Goal: Find specific page/section: Find specific page/section

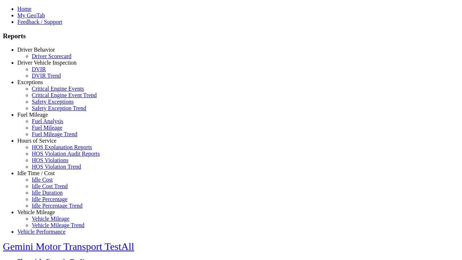
click at [42, 176] on link "Idle Time / Cost" at bounding box center [36, 173] width 38 height 6
click at [47, 183] on link "Idle Cost" at bounding box center [42, 180] width 21 height 6
select select
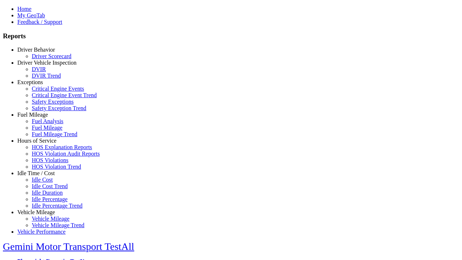
select select
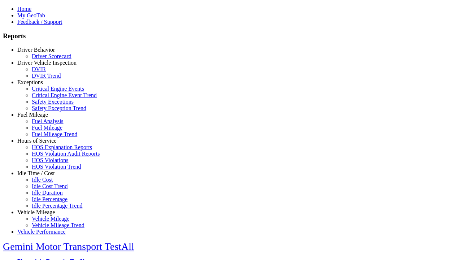
select select
